Goal: Task Accomplishment & Management: Complete application form

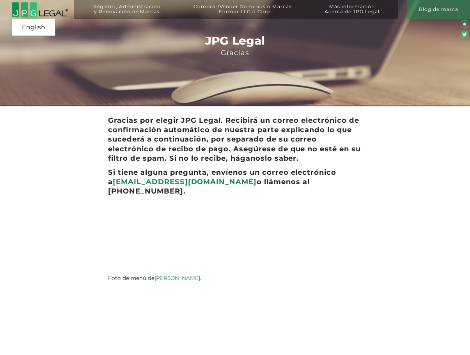
click at [50, 12] on img at bounding box center [40, 9] width 57 height 15
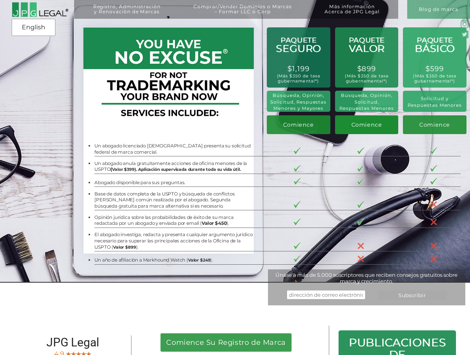
click at [383, 126] on link "Comience" at bounding box center [367, 124] width 64 height 19
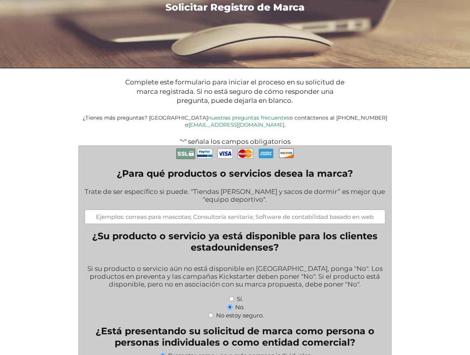
scroll to position [73, 0]
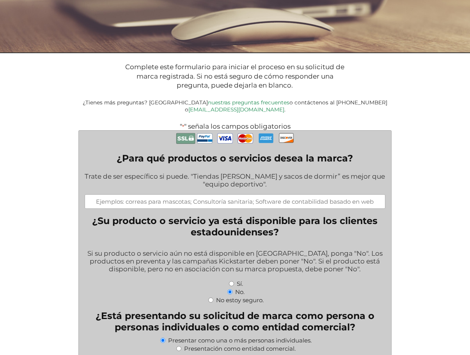
click at [209, 194] on input "¿Para qué productos o servicios desea la marca?" at bounding box center [235, 201] width 301 height 14
type input "Artista musical, compositor, productor"
click at [210, 297] on input "No estoy seguro." at bounding box center [210, 299] width 5 height 5
radio input "true"
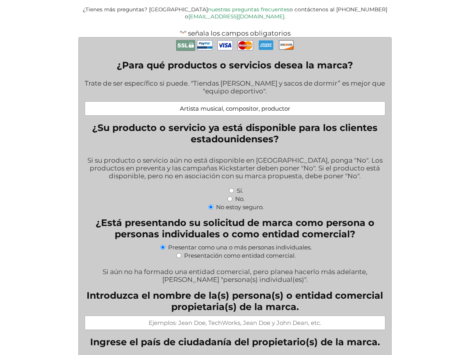
scroll to position [167, 0]
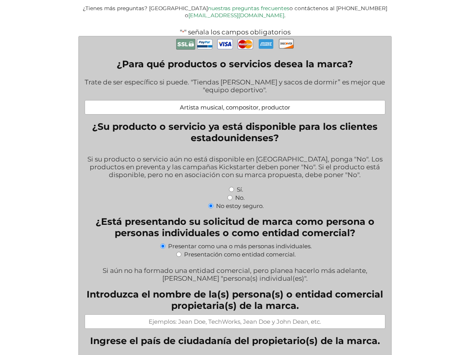
click at [185, 250] on label "Presentación como entidad comercial." at bounding box center [240, 253] width 112 height 7
click at [182, 251] on input "Presentación como entidad comercial." at bounding box center [178, 253] width 5 height 5
radio input "true"
select select
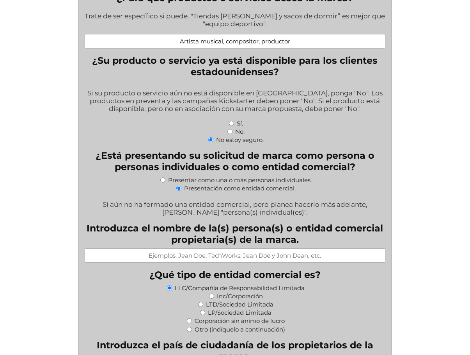
scroll to position [236, 0]
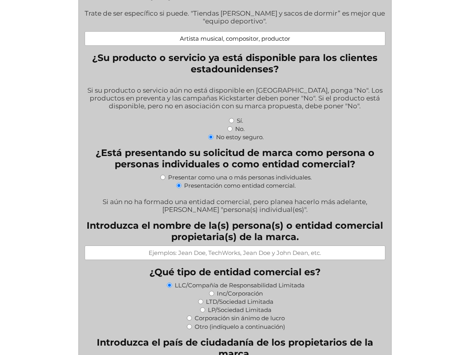
click at [227, 237] on div "Introduzca el nombre de la(s) persona(s) o entidad comercial propietaria(s) de …" at bounding box center [235, 239] width 301 height 40
click at [227, 246] on input "Introduzca el nombre de la(s) persona(s) o entidad comercial propietaria(s) de …" at bounding box center [235, 252] width 301 height 14
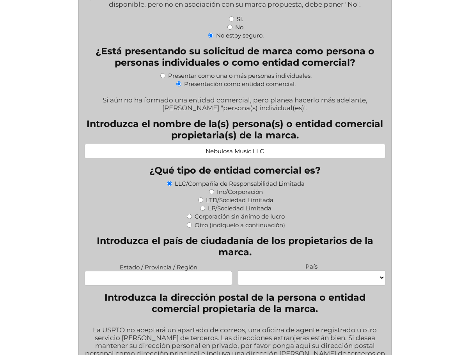
scroll to position [339, 0]
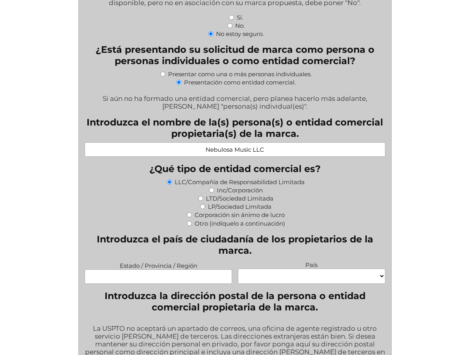
type input "Nebulosa Music LLC"
click at [181, 271] on input "Estado / Provincia / Región" at bounding box center [159, 276] width 148 height 14
type input "Antioquia"
select select "Colombia"
type input "Carrera 77A # 45F-17"
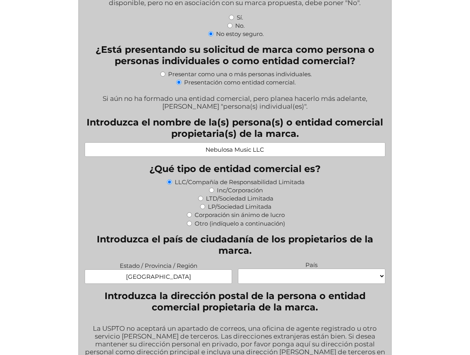
type input "Medellin (Colombia)"
type input "Antioquia"
type input "050031"
select select "Colombia"
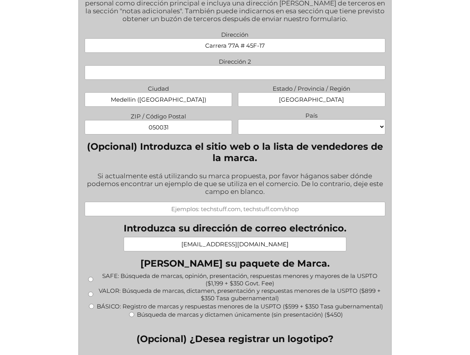
scroll to position [688, 0]
click at [215, 239] on input "jhomermusic@hotmail.com" at bounding box center [235, 243] width 223 height 14
drag, startPoint x: 289, startPoint y: 236, endPoint x: 150, endPoint y: 230, distance: 139.1
click at [150, 236] on input "jhomermusic@hotmail.com" at bounding box center [235, 243] width 223 height 14
type input "jhomer@nebulosamusic.com"
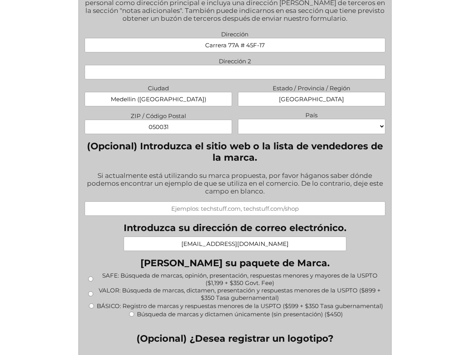
click at [90, 291] on input "VALOR: Búsqueda de marcas, dictamen, presentación y respuestas menores de la US…" at bounding box center [90, 293] width 5 height 5
radio input "true"
type input "$1,249.00"
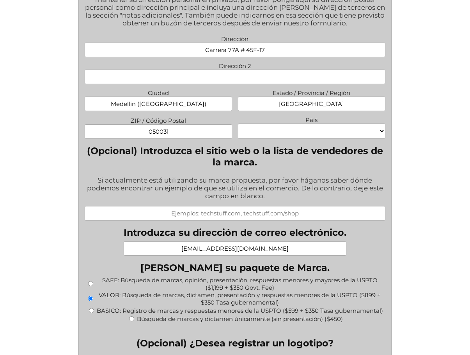
scroll to position [673, 0]
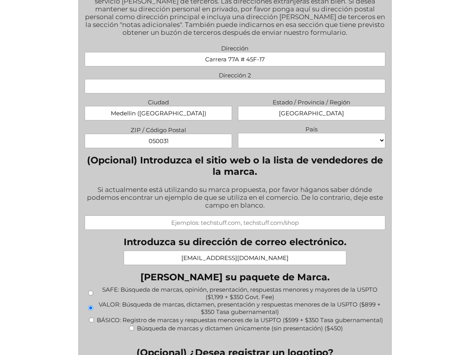
click at [234, 216] on input "(Opcional) Introduzca el sitio web o la lista de vendedores de la marca." at bounding box center [235, 222] width 301 height 14
type input "w"
type input "jhomermusic.com"
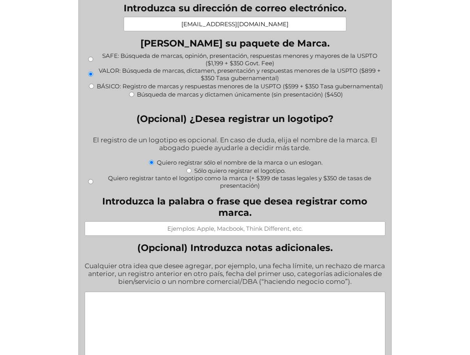
scroll to position [908, 0]
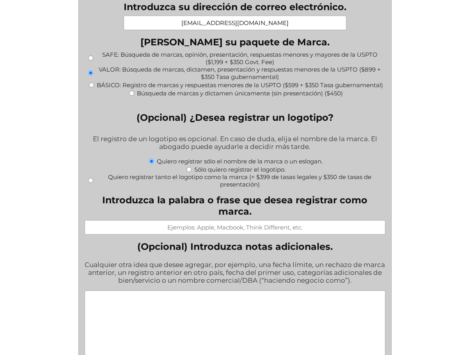
click at [233, 220] on input "Introduzca la palabra o frase que desea registrar como marca." at bounding box center [235, 227] width 301 height 14
type input "Jhomer"
drag, startPoint x: 136, startPoint y: 225, endPoint x: 366, endPoint y: 262, distance: 232.9
click at [366, 262] on div "(Opcional) Introduzca notas adicionales. Cualquier otra idea que desee agregar,…" at bounding box center [235, 303] width 301 height 126
copy div "(Opcional) Introduzca notas adicionales. Cualquier otra idea que desee agregar,…"
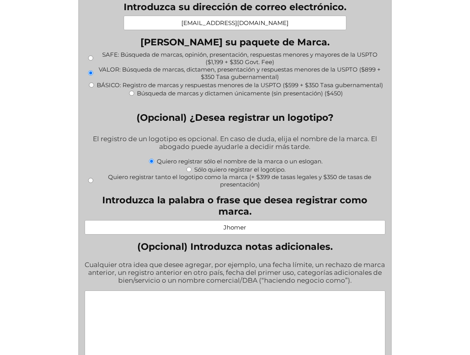
click at [208, 290] on textarea "(Opcional) Introduzca notas adicionales." at bounding box center [235, 327] width 301 height 75
paste textarea "La marca Jhomer se encuentra registrada previamente en Colombia"
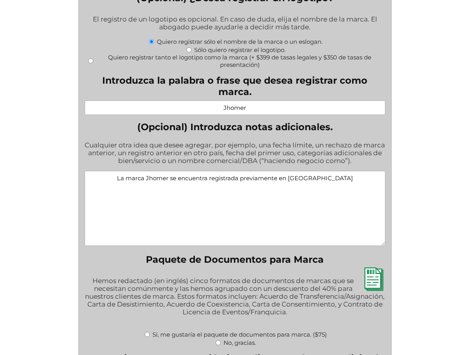
scroll to position [1026, 0]
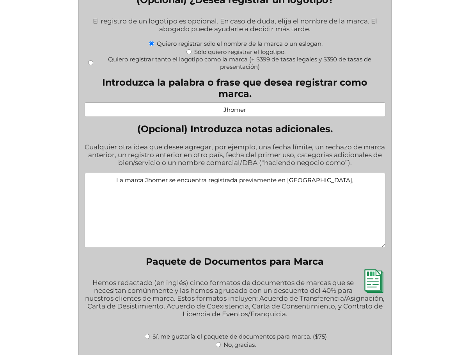
paste textarea "se utiliza actualmente de forma continua como nombre artístico y denominación c…"
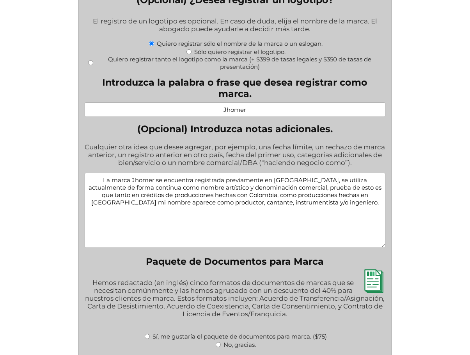
click at [297, 173] on textarea "La marca Jhomer se encuentra registrada previamente en Colombia, se utiliza act…" at bounding box center [235, 210] width 301 height 75
click at [371, 186] on textarea "La marca Jhomer se encuentra registrada previamente en Colombia hace mucho años…" at bounding box center [235, 210] width 301 height 75
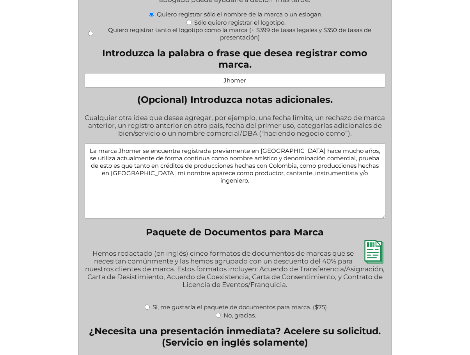
scroll to position [1067, 0]
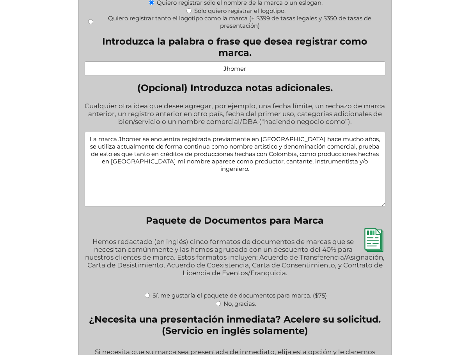
type textarea "La marca Jhomer se encuentra registrada previamente en Colombia hace mucho años…"
click at [218, 301] on input "No, gracias." at bounding box center [218, 303] width 5 height 5
radio input "true"
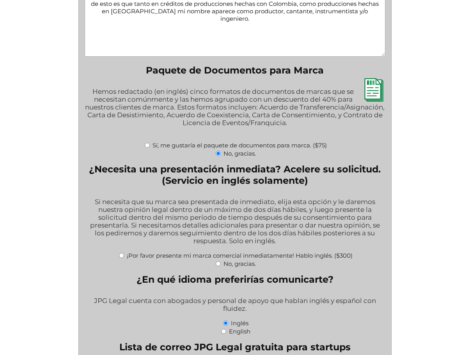
scroll to position [1225, 0]
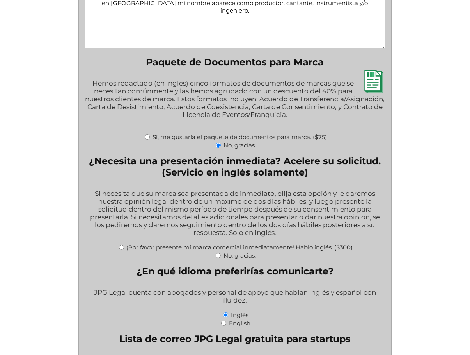
click at [217, 253] on input "No, gracias." at bounding box center [218, 255] width 5 height 5
radio input "true"
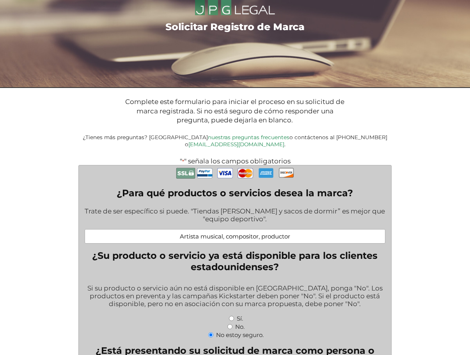
scroll to position [39, 0]
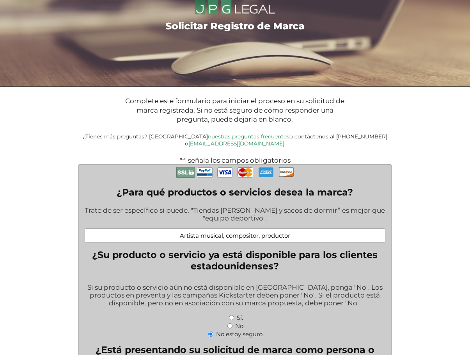
click at [293, 229] on input "Artista musical, compositor, productor" at bounding box center [235, 235] width 301 height 14
type input "Artista musical, compositor, productor, ingeniero de sonido"
click at [234, 313] on div "Sí." at bounding box center [235, 317] width 301 height 8
click at [233, 315] on input "Sí." at bounding box center [231, 317] width 5 height 5
radio input "true"
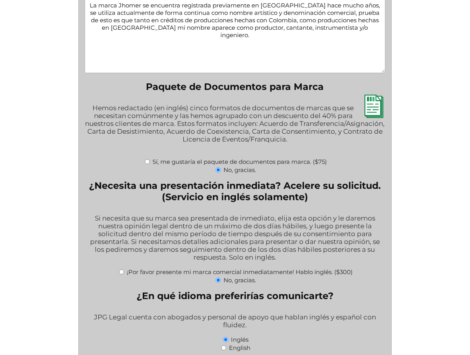
scroll to position [1560, 0]
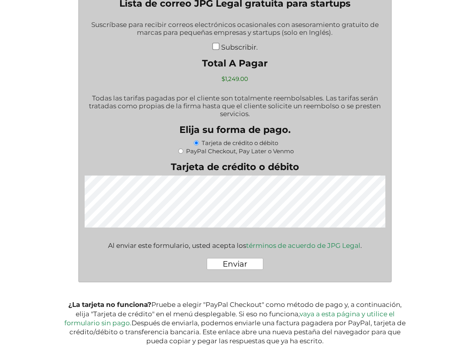
click at [244, 258] on input "Enviar" at bounding box center [235, 264] width 57 height 12
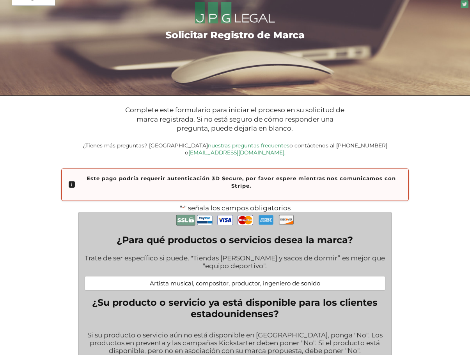
scroll to position [26, 0]
